Goal: Task Accomplishment & Management: Manage account settings

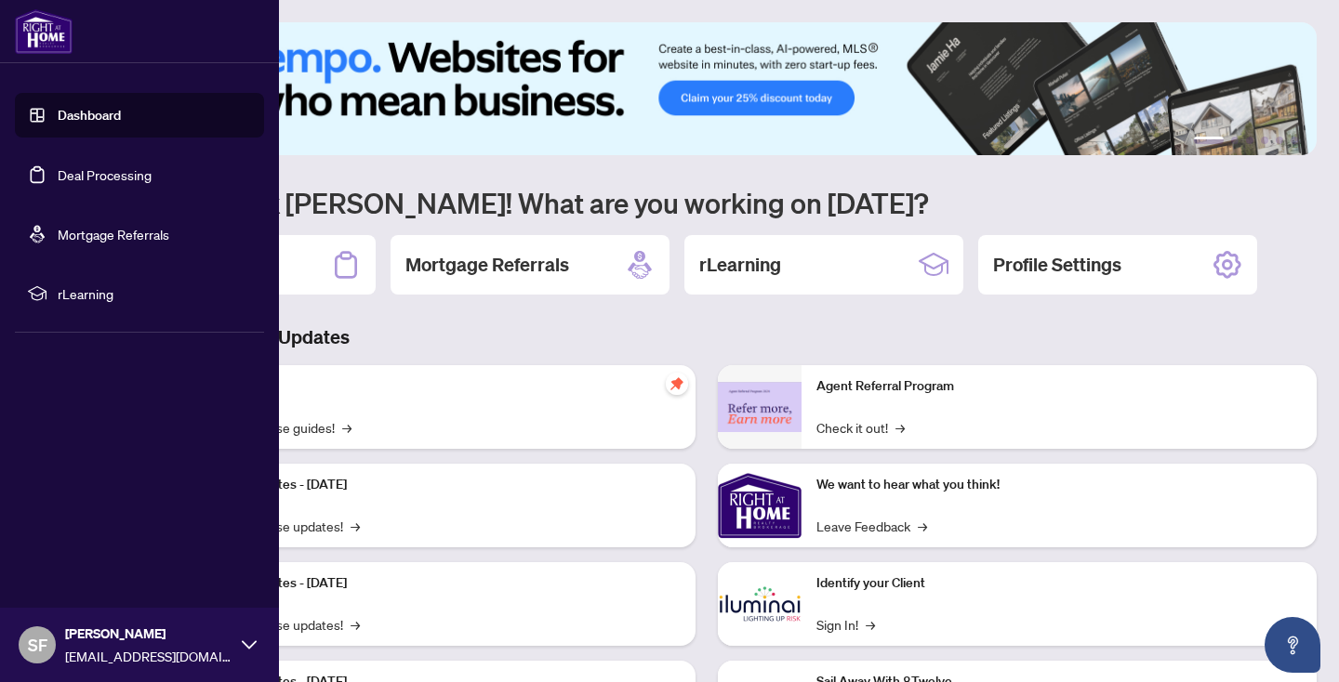
click at [152, 173] on link "Deal Processing" at bounding box center [105, 174] width 94 height 17
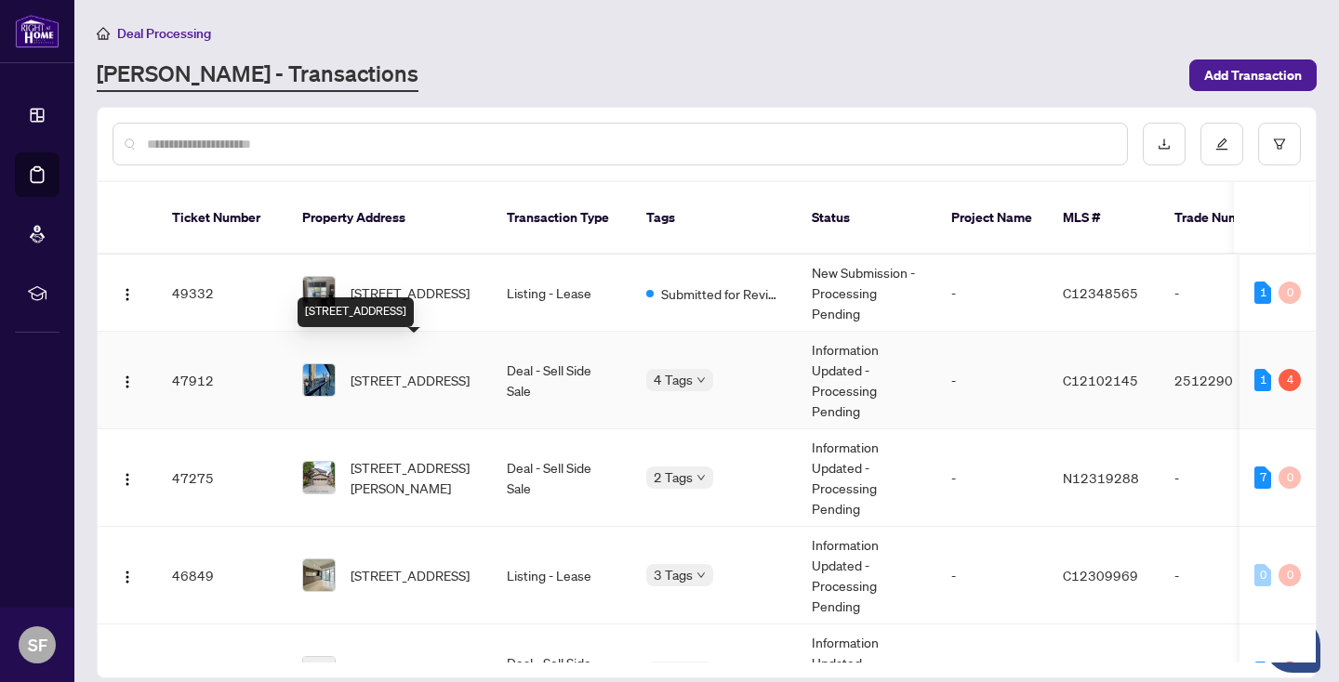
click at [449, 370] on span "[STREET_ADDRESS]" at bounding box center [410, 380] width 119 height 20
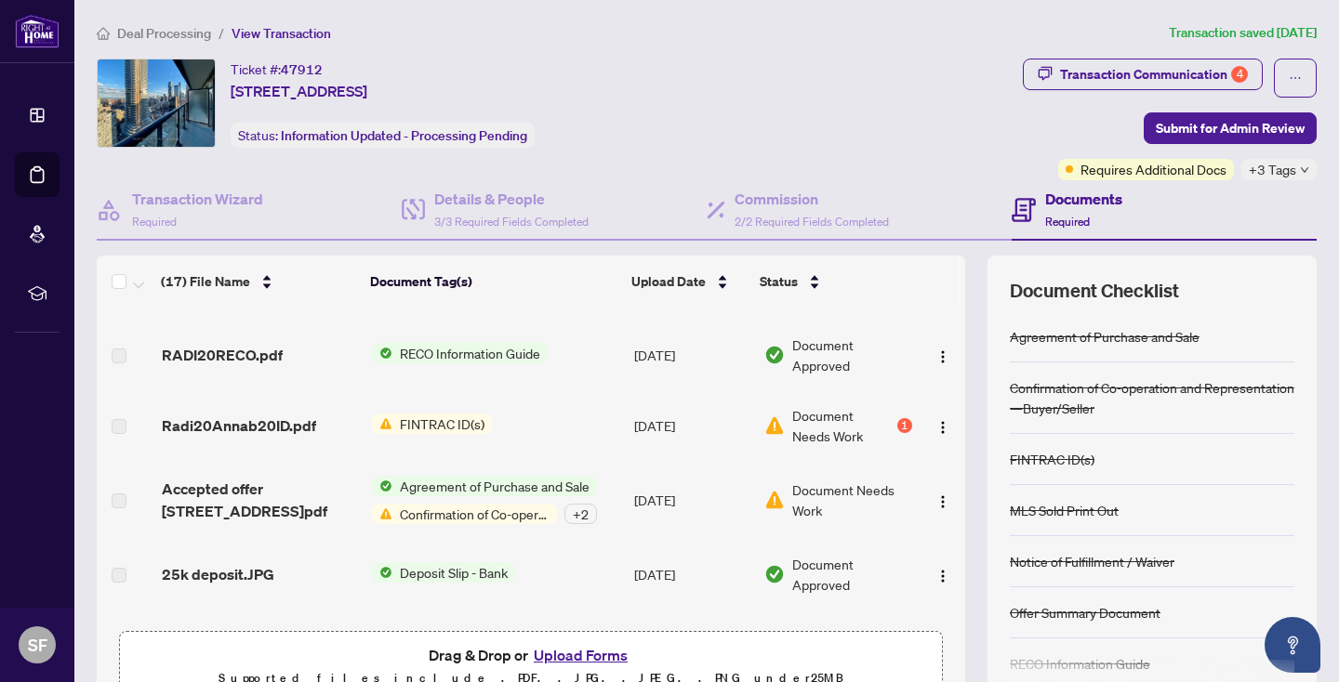
scroll to position [946, 0]
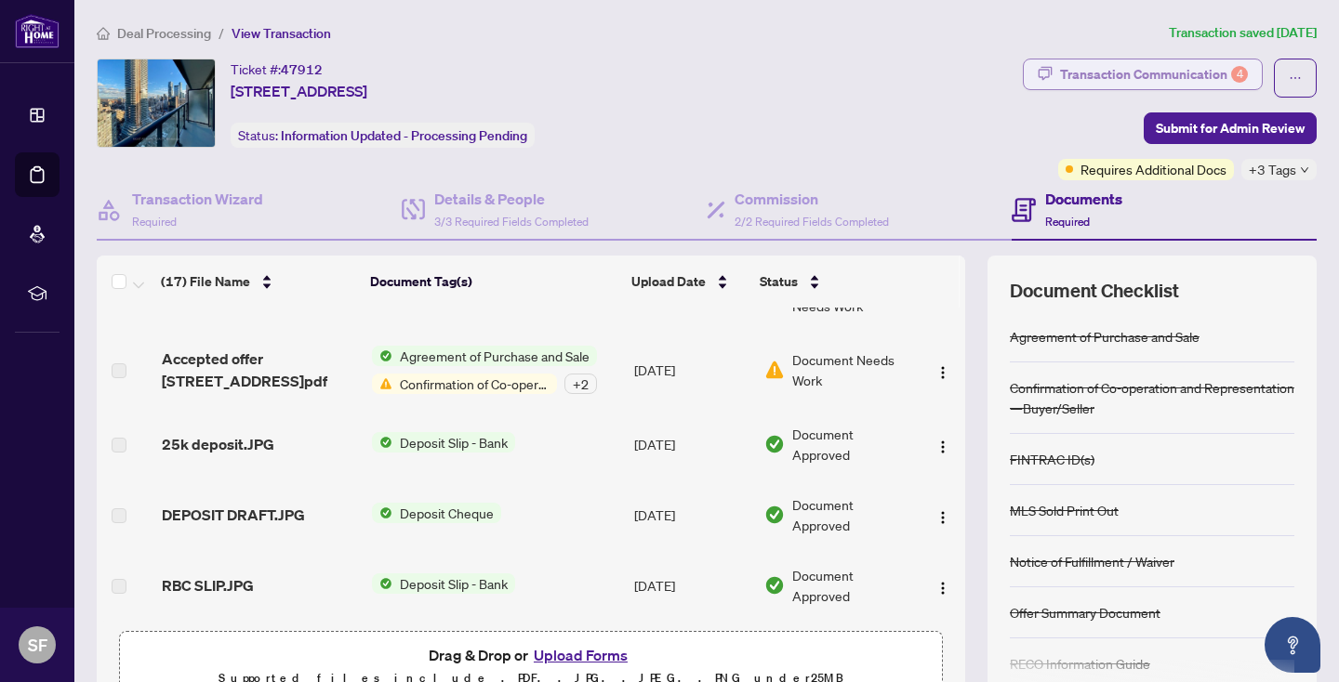
click at [1159, 68] on div "Transaction Communication 4" at bounding box center [1154, 75] width 188 height 30
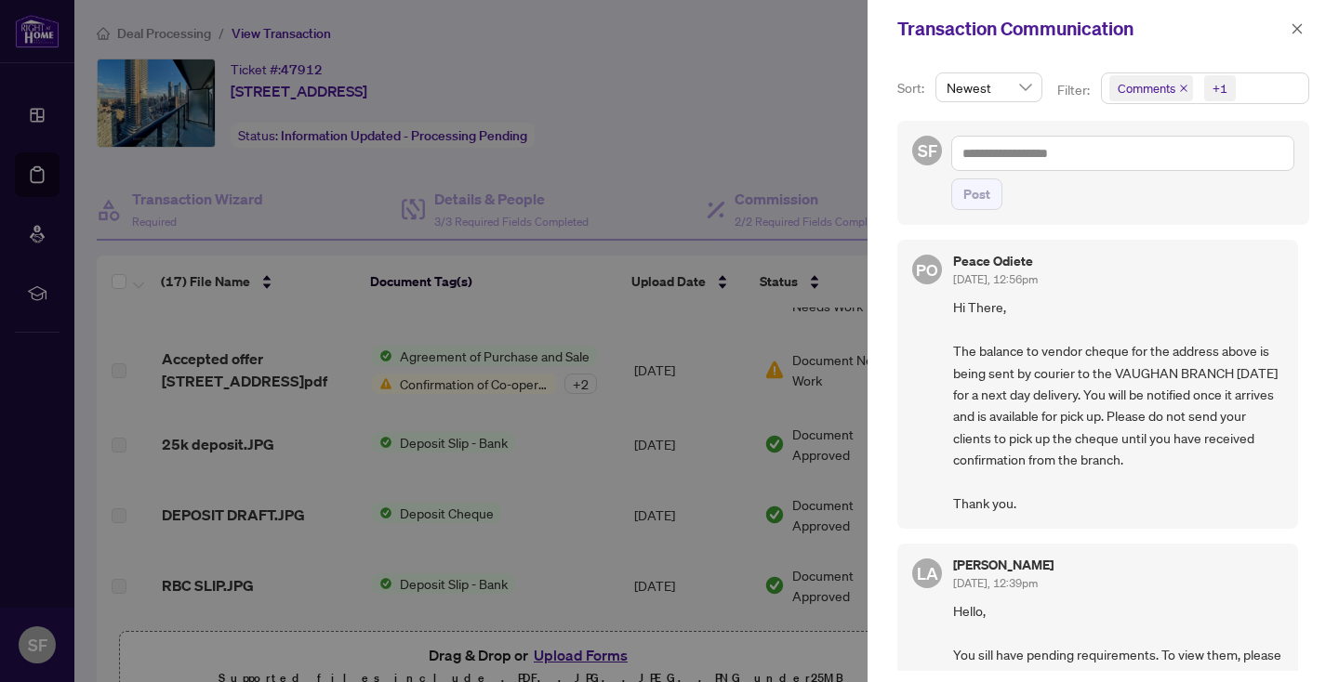
scroll to position [0, 0]
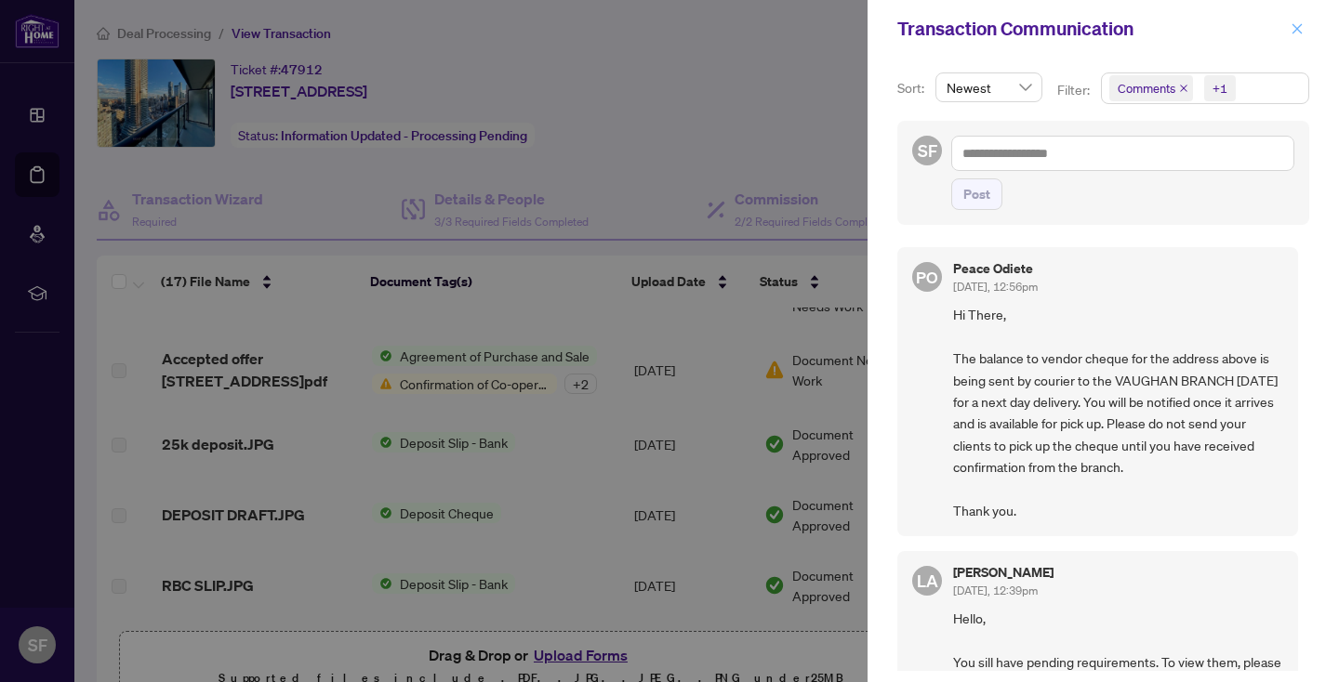
click at [1303, 25] on icon "close" at bounding box center [1297, 28] width 13 height 13
